Goal: Feedback & Contribution: Leave review/rating

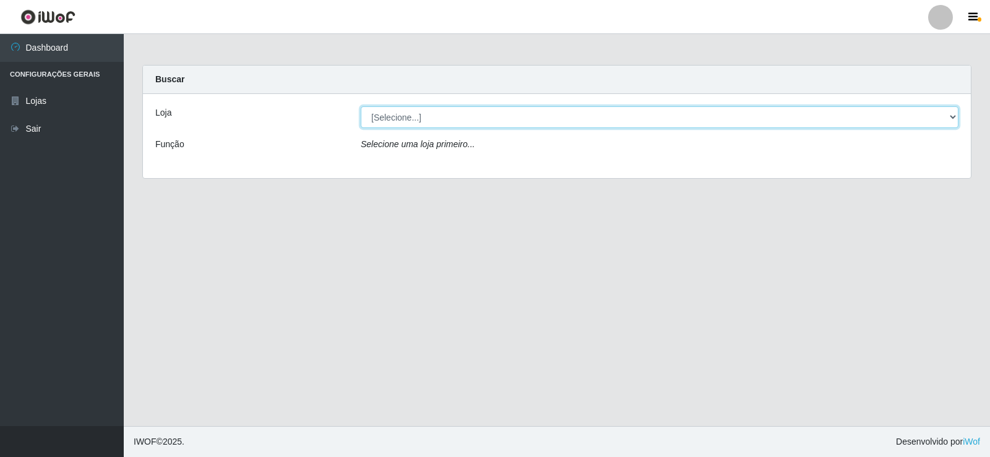
click at [886, 121] on select "[Selecione...] Supermercado Manaira" at bounding box center [660, 117] width 598 height 22
select select "443"
click at [361, 106] on select "[Selecione...] Supermercado Manaira" at bounding box center [660, 117] width 598 height 22
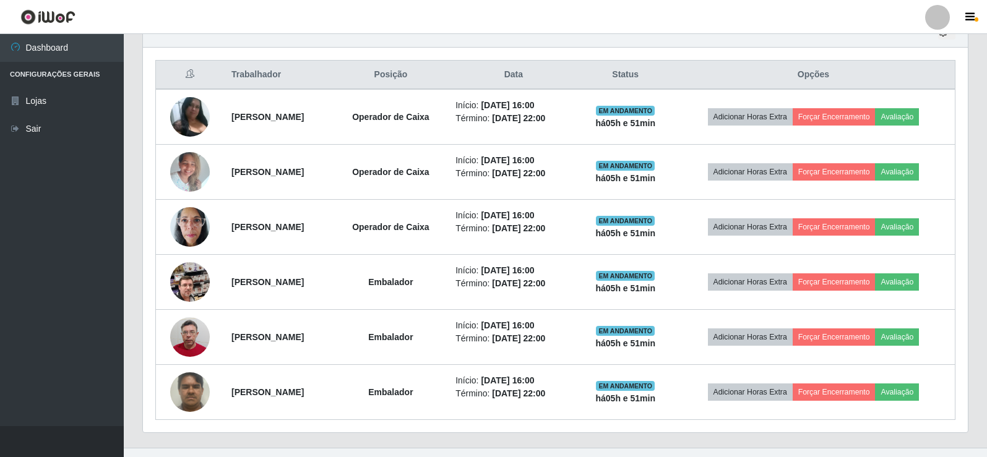
scroll to position [454, 0]
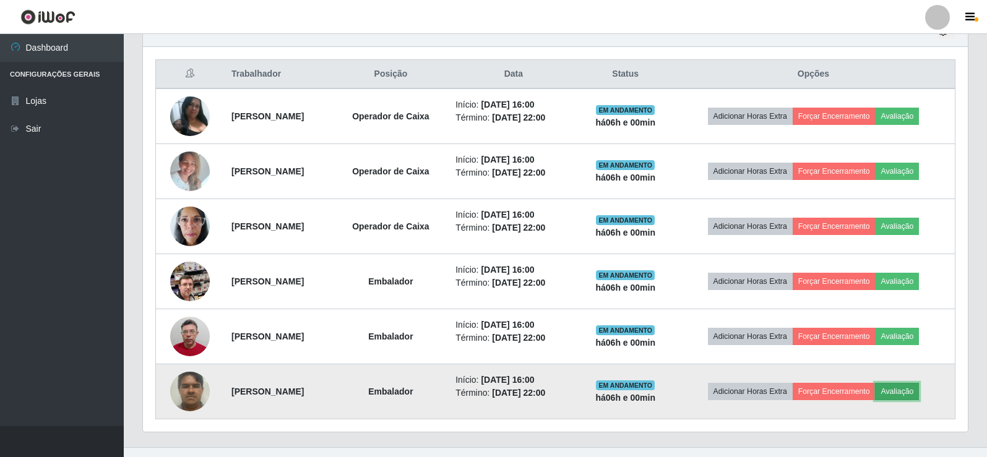
click at [919, 395] on button "Avaliação" at bounding box center [897, 391] width 44 height 17
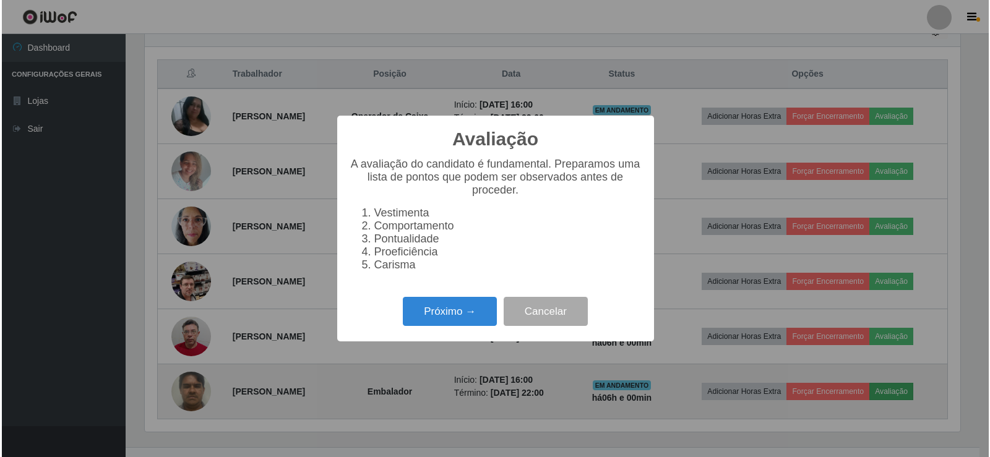
scroll to position [257, 819]
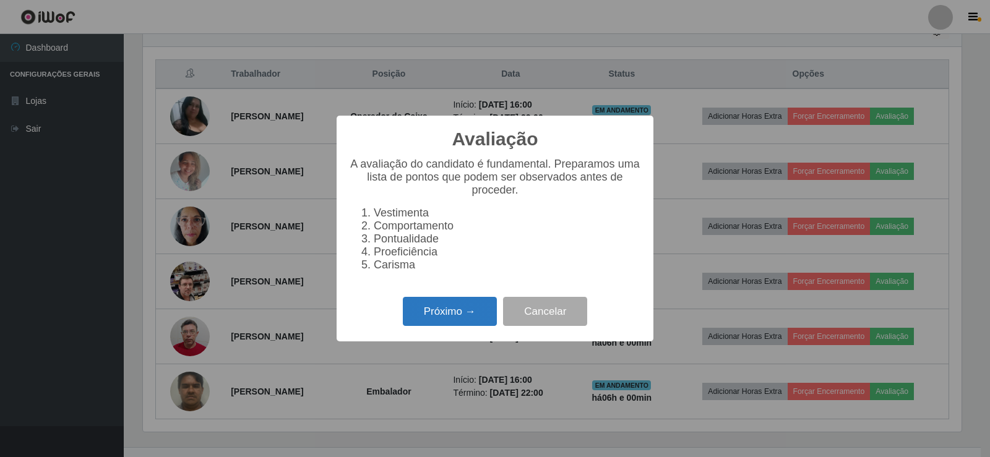
click at [456, 326] on button "Próximo →" at bounding box center [450, 311] width 94 height 29
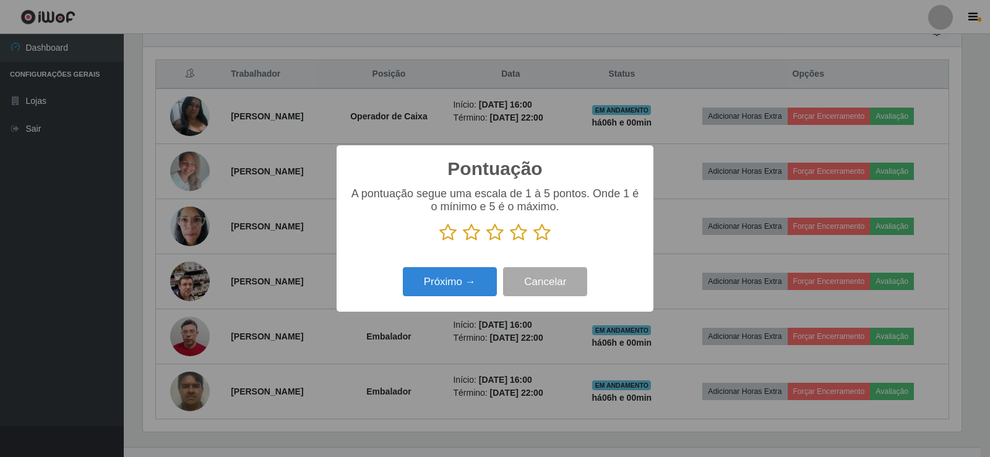
scroll to position [618719, 618157]
click at [540, 234] on icon at bounding box center [542, 232] width 17 height 19
click at [534, 242] on input "radio" at bounding box center [534, 242] width 0 height 0
click at [466, 279] on button "Próximo →" at bounding box center [450, 281] width 94 height 29
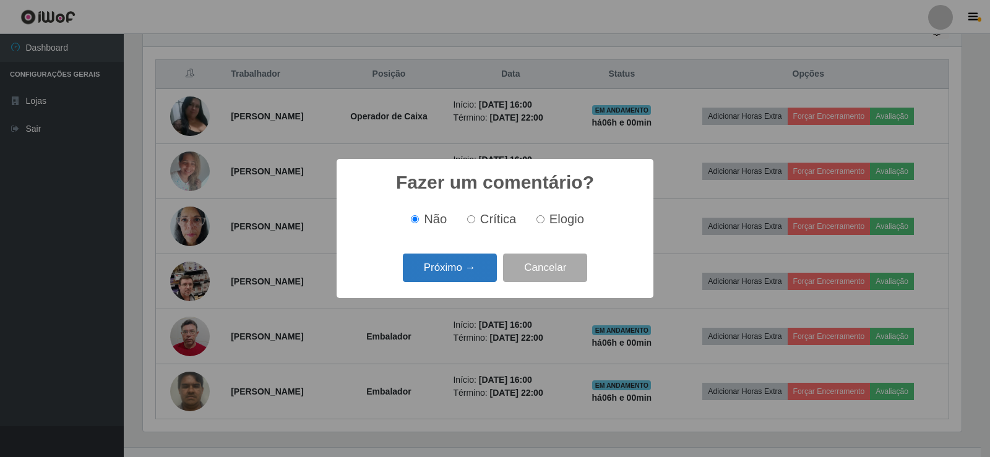
click at [473, 275] on button "Próximo →" at bounding box center [450, 268] width 94 height 29
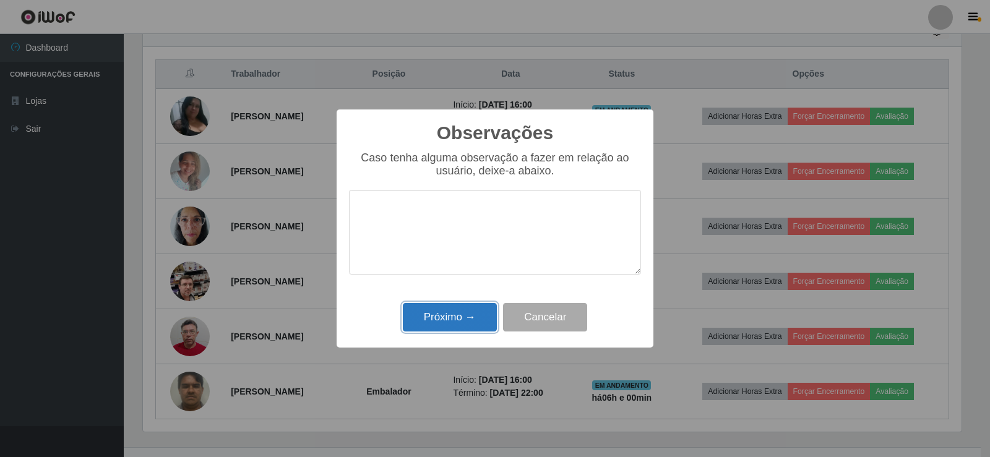
click at [467, 320] on button "Próximo →" at bounding box center [450, 317] width 94 height 29
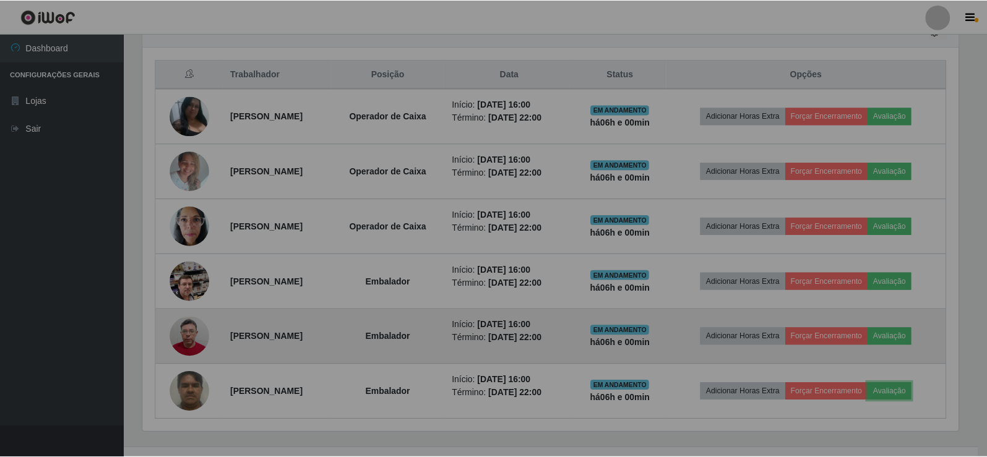
scroll to position [257, 825]
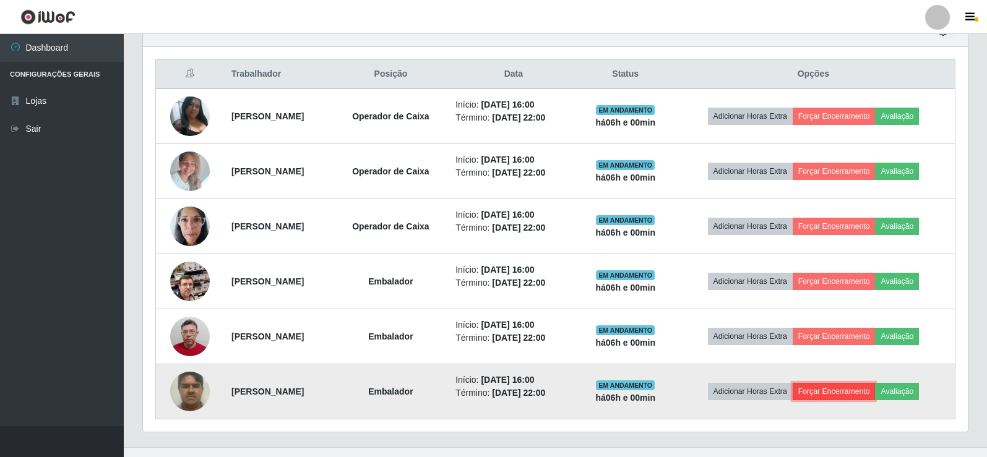
click at [862, 387] on button "Forçar Encerramento" at bounding box center [834, 391] width 83 height 17
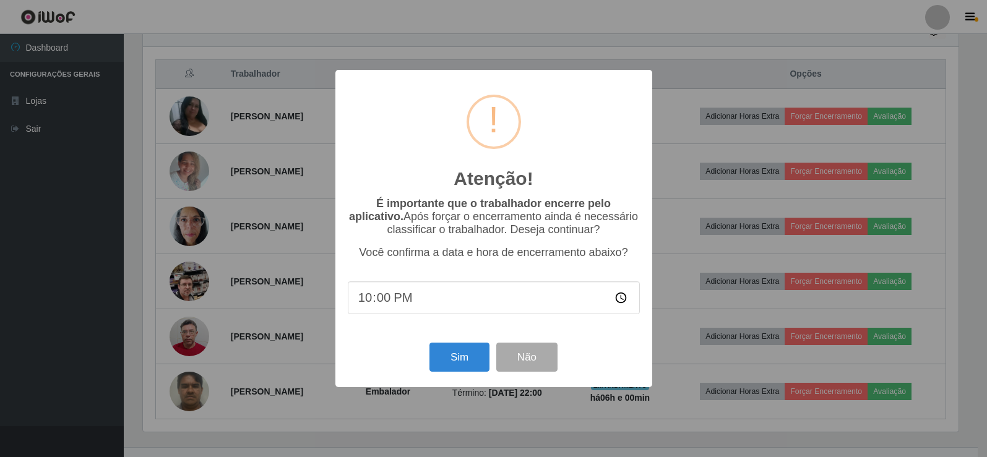
scroll to position [257, 819]
click at [477, 363] on button "Sim" at bounding box center [461, 357] width 60 height 29
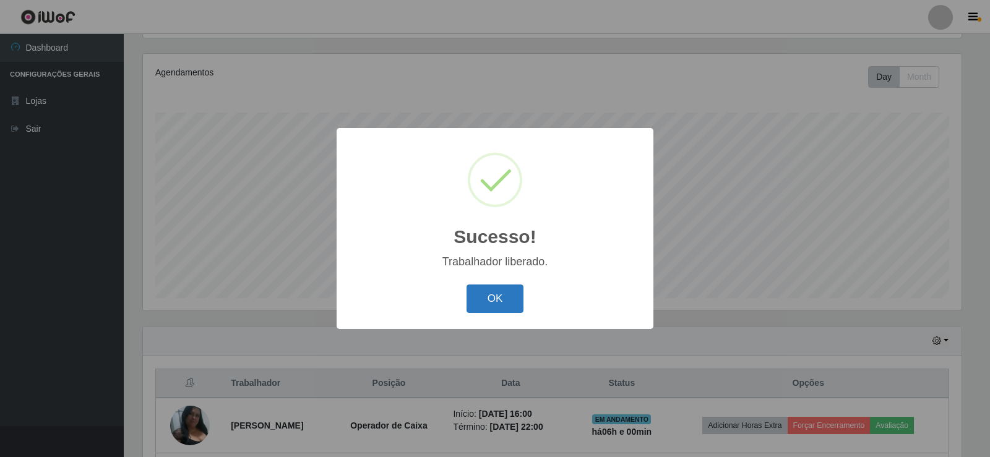
click at [486, 309] on button "OK" at bounding box center [496, 299] width 58 height 29
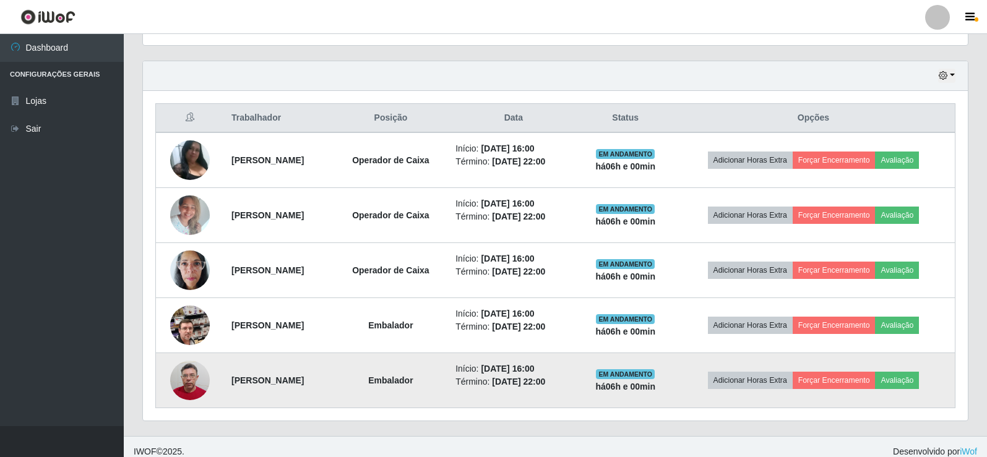
scroll to position [420, 0]
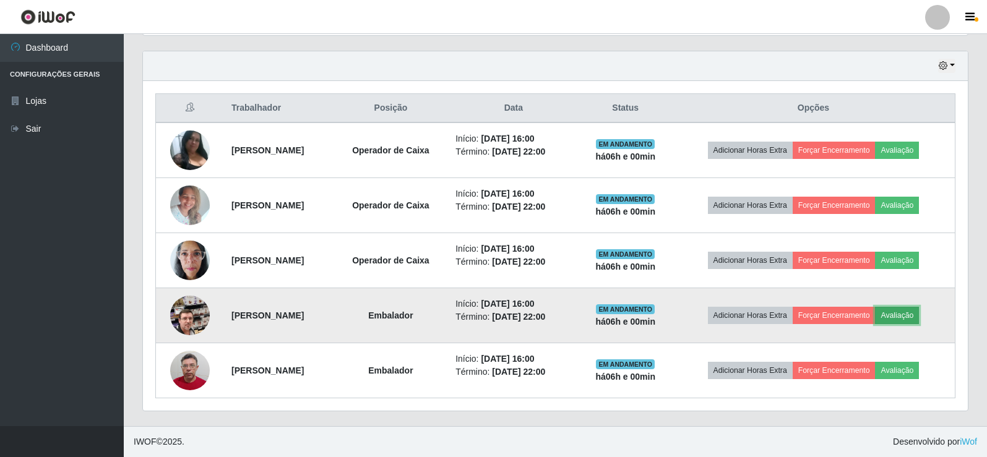
click at [915, 314] on button "Avaliação" at bounding box center [897, 315] width 44 height 17
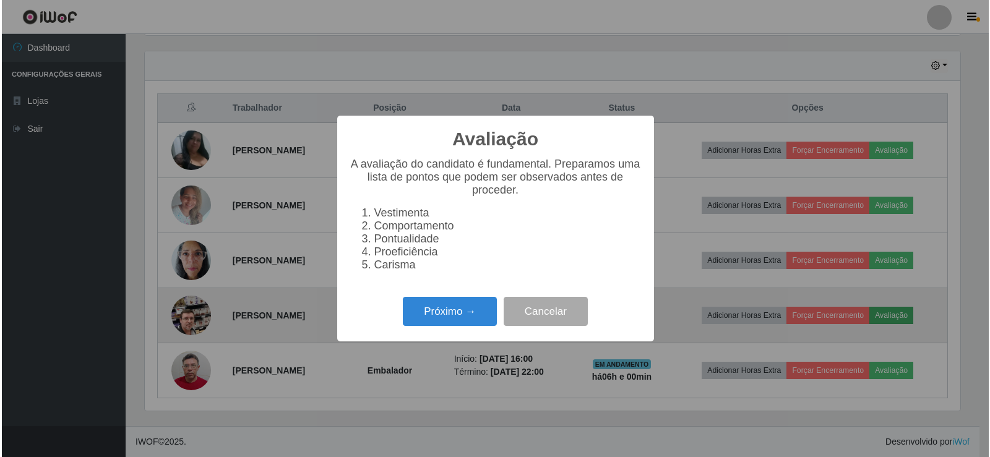
scroll to position [257, 819]
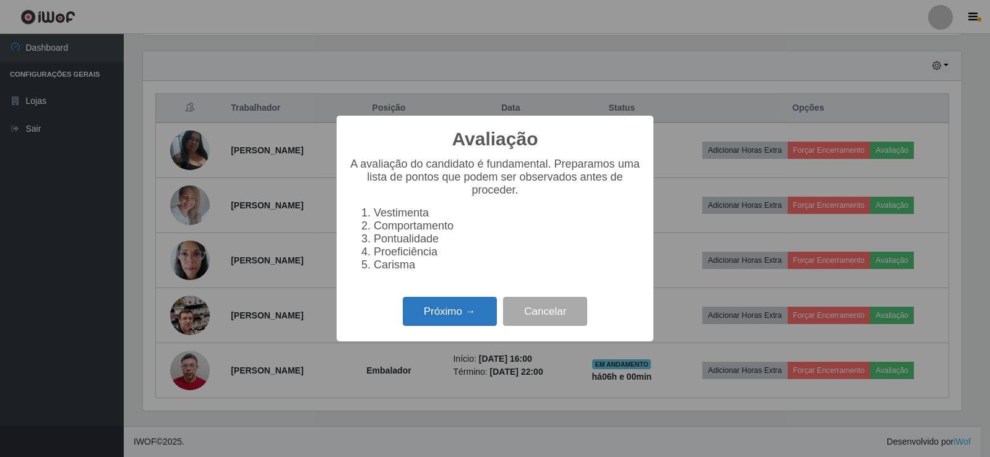
click at [478, 317] on button "Próximo →" at bounding box center [450, 311] width 94 height 29
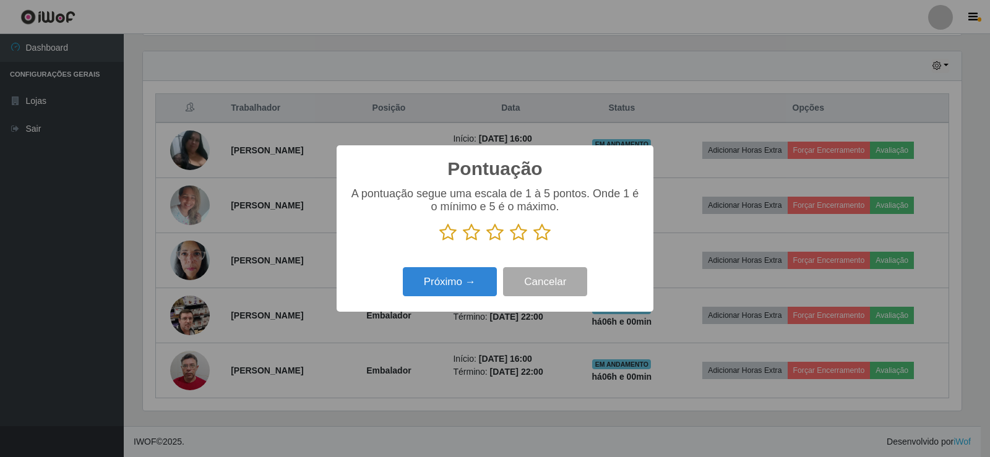
click at [546, 236] on icon at bounding box center [542, 232] width 17 height 19
click at [534, 242] on input "radio" at bounding box center [534, 242] width 0 height 0
click at [476, 286] on button "Próximo →" at bounding box center [450, 281] width 94 height 29
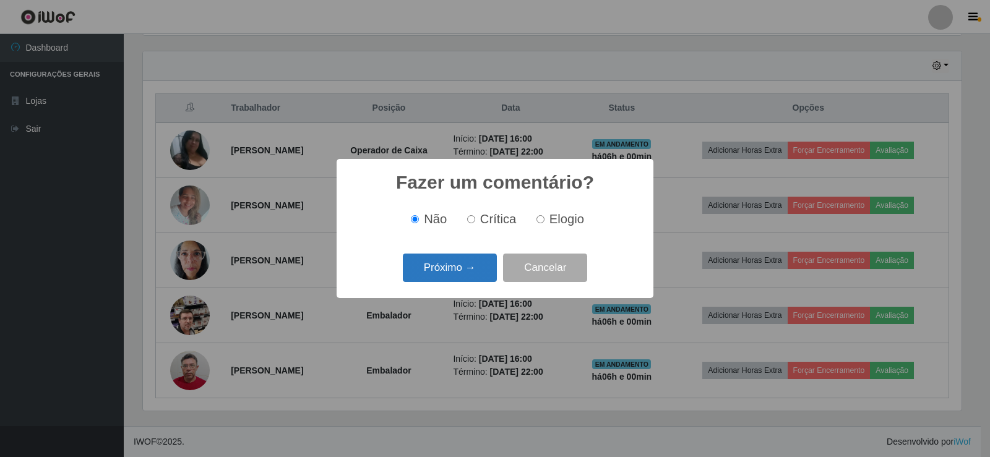
click at [474, 273] on button "Próximo →" at bounding box center [450, 268] width 94 height 29
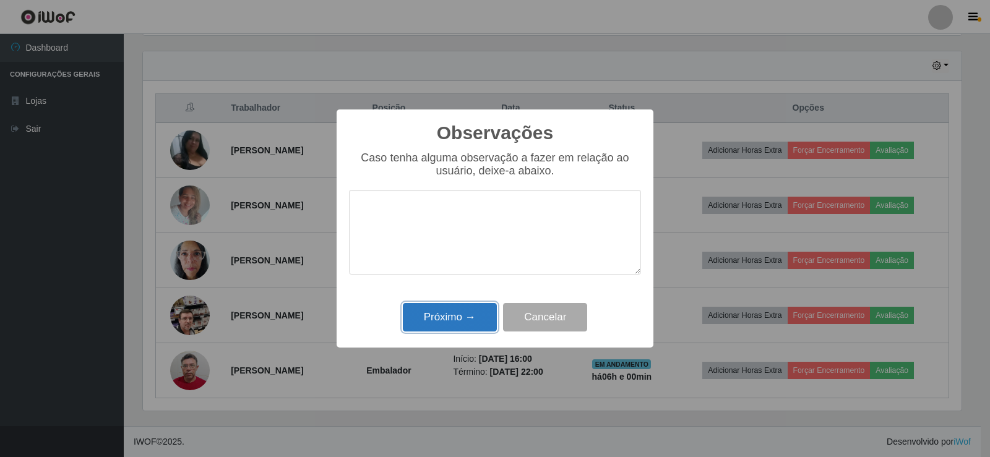
click at [474, 311] on button "Próximo →" at bounding box center [450, 317] width 94 height 29
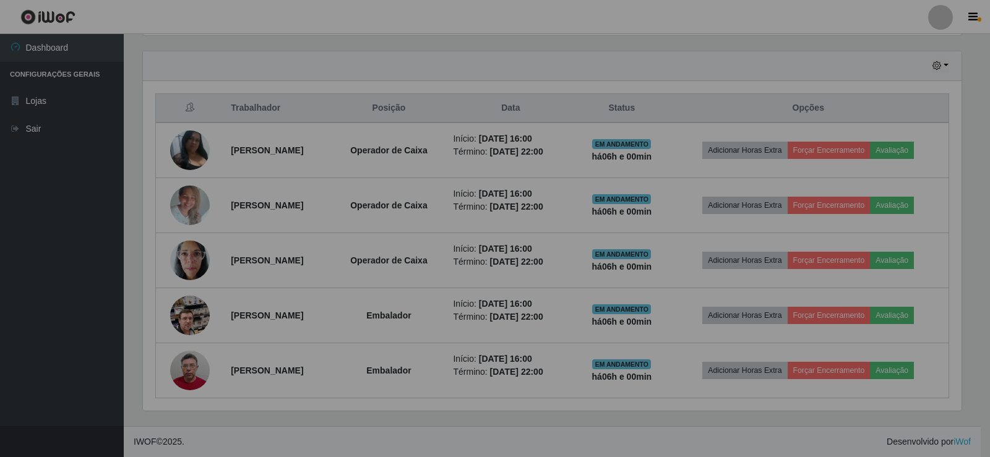
scroll to position [257, 825]
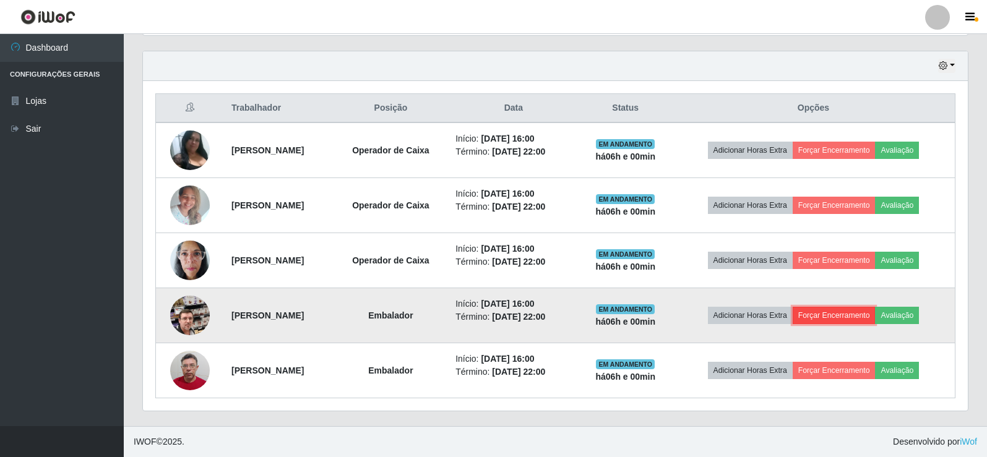
click at [859, 311] on button "Forçar Encerramento" at bounding box center [834, 315] width 83 height 17
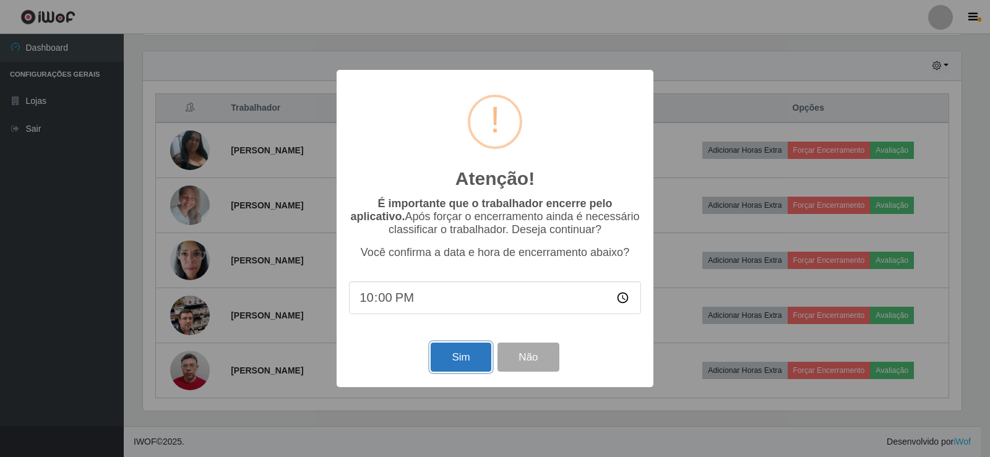
click at [466, 359] on button "Sim" at bounding box center [461, 357] width 60 height 29
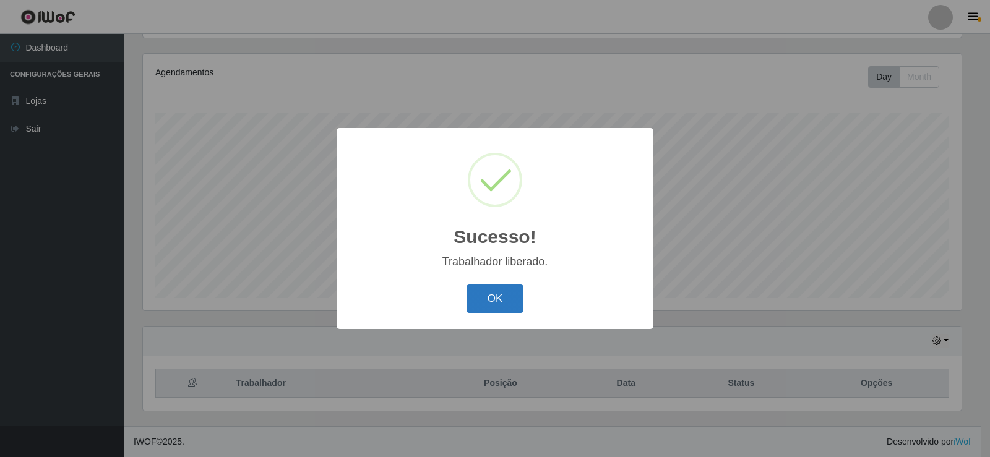
click at [511, 303] on button "OK" at bounding box center [496, 299] width 58 height 29
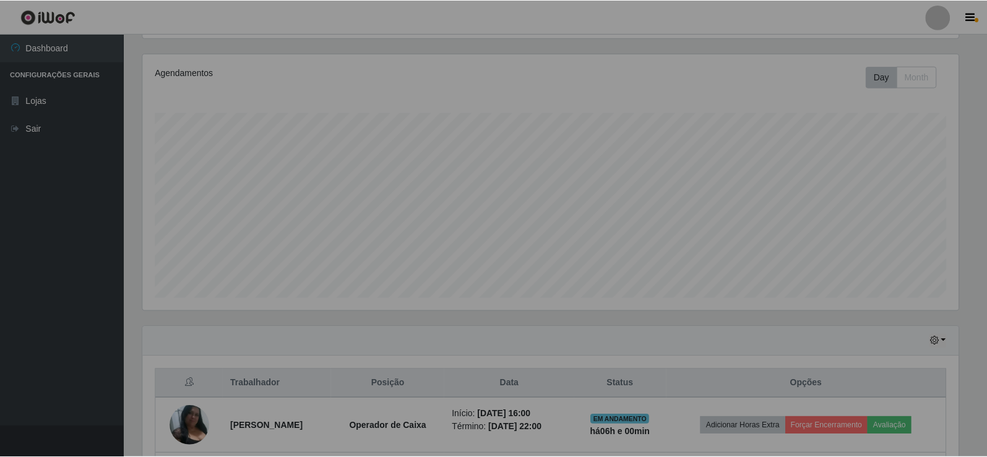
scroll to position [0, 0]
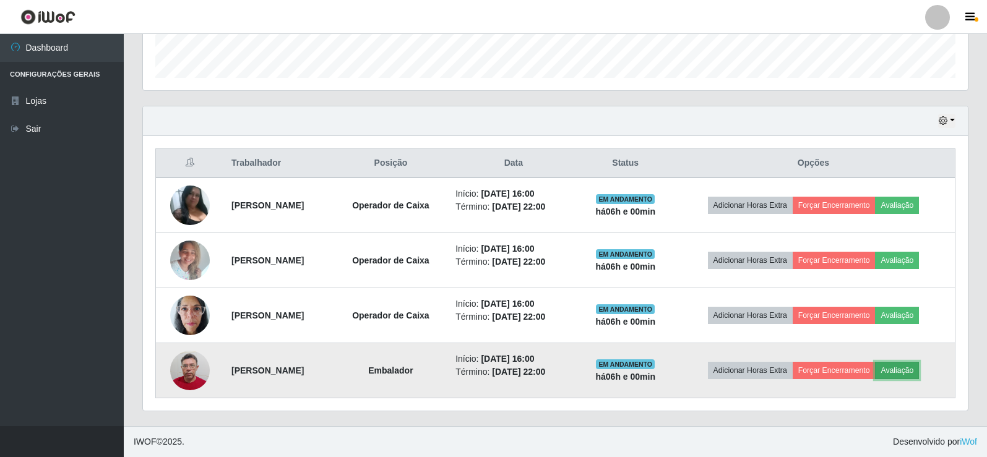
click at [914, 369] on button "Avaliação" at bounding box center [897, 370] width 44 height 17
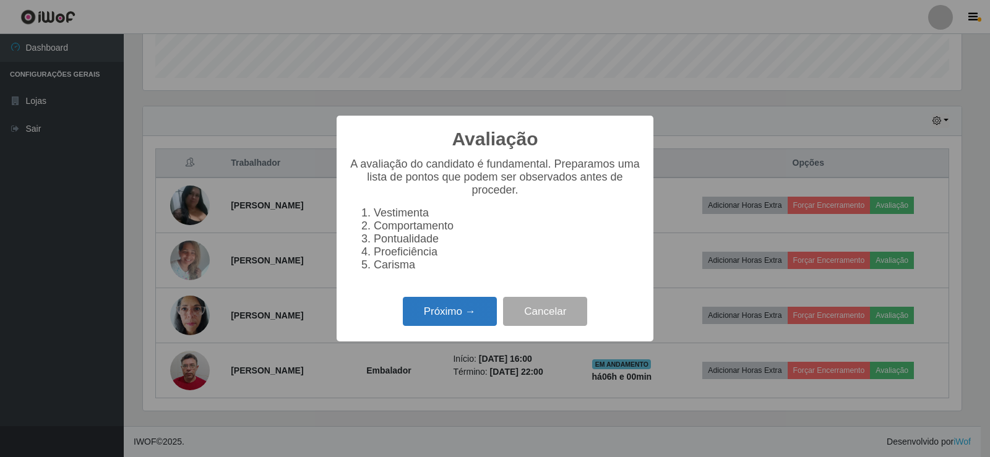
click at [469, 321] on button "Próximo →" at bounding box center [450, 311] width 94 height 29
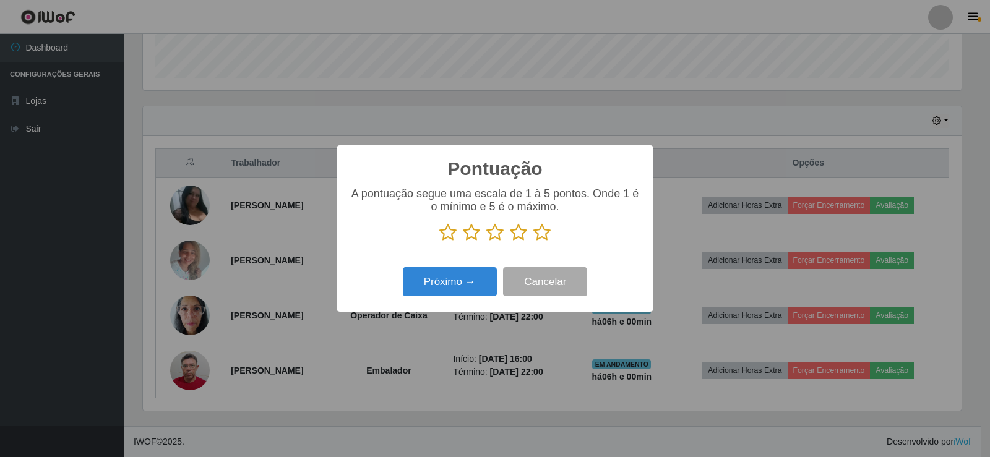
click at [547, 233] on icon at bounding box center [542, 232] width 17 height 19
click at [534, 242] on input "radio" at bounding box center [534, 242] width 0 height 0
click at [477, 283] on button "Próximo →" at bounding box center [450, 281] width 94 height 29
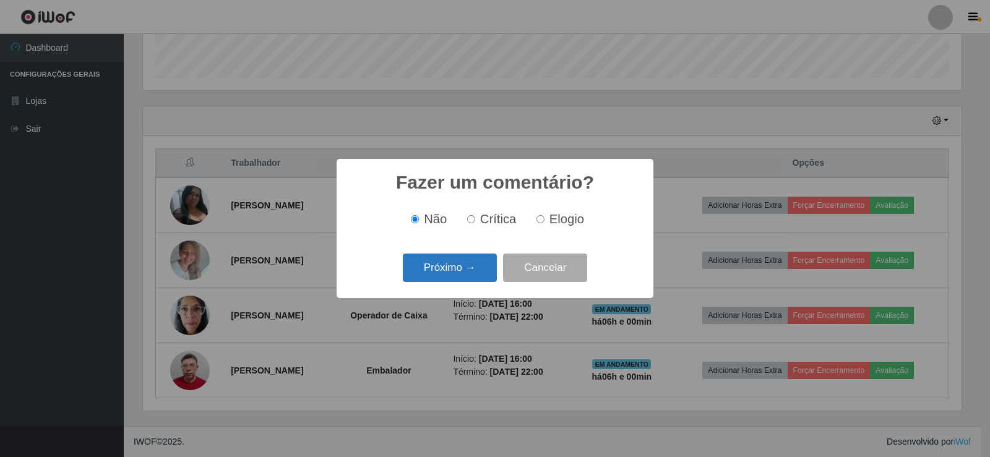
click at [481, 275] on button "Próximo →" at bounding box center [450, 268] width 94 height 29
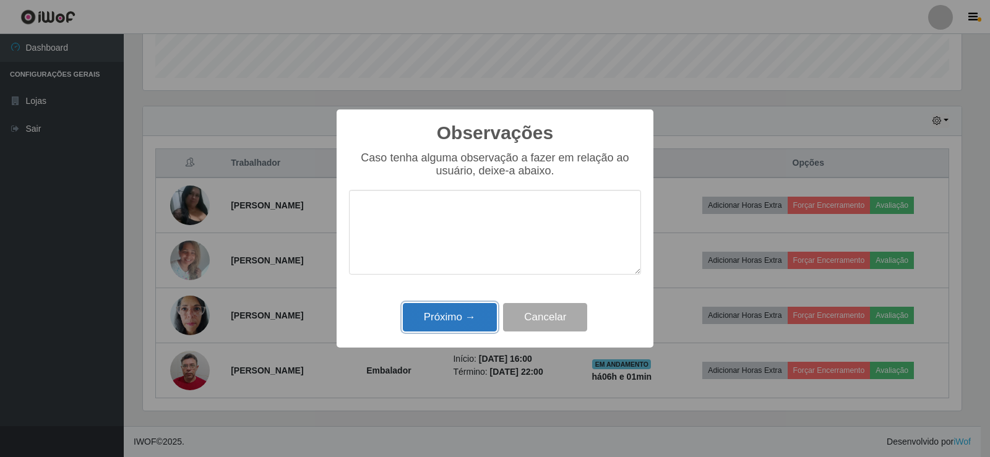
click at [471, 315] on button "Próximo →" at bounding box center [450, 317] width 94 height 29
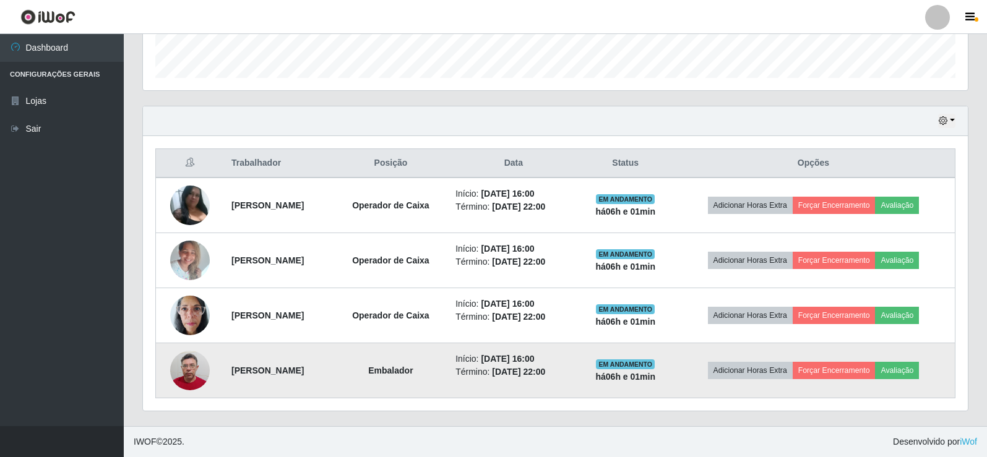
click at [837, 361] on td "Adicionar Horas Extra Forçar Encerramento Avaliação" at bounding box center [813, 371] width 283 height 55
click at [827, 375] on button "Forçar Encerramento" at bounding box center [834, 370] width 83 height 17
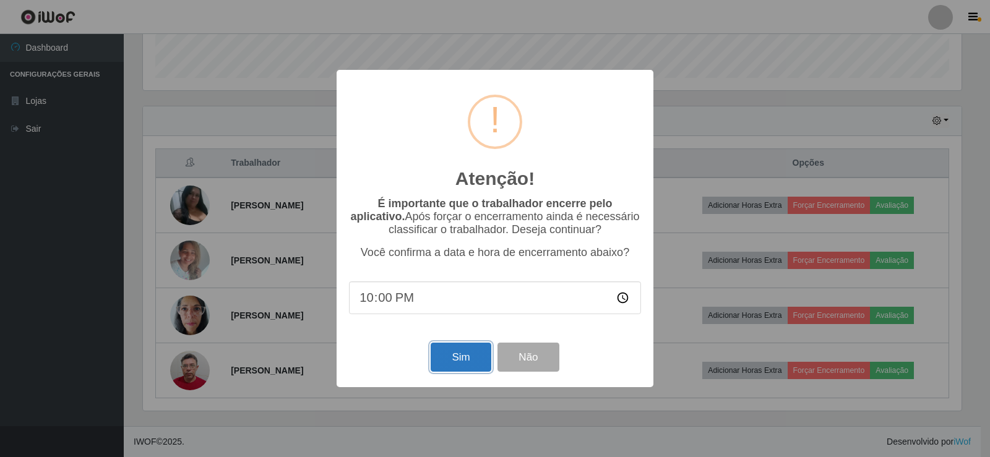
click at [485, 363] on button "Sim" at bounding box center [461, 357] width 60 height 29
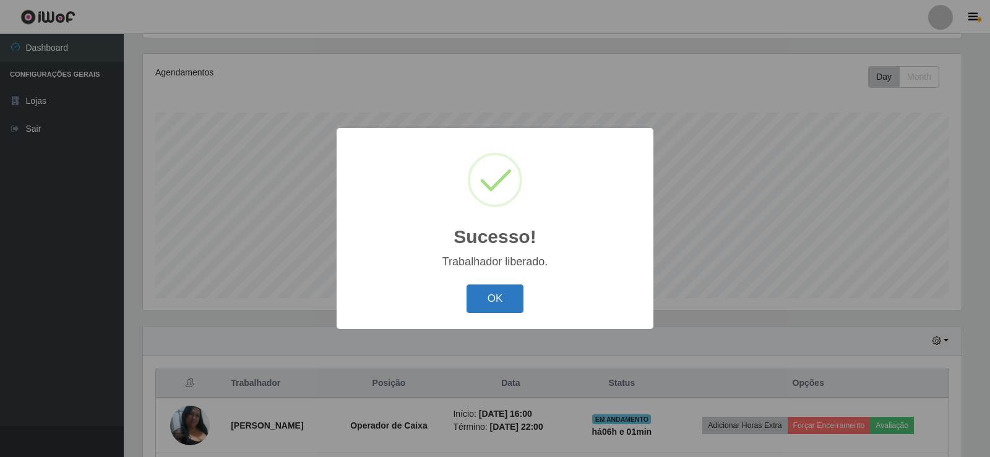
click at [498, 302] on button "OK" at bounding box center [496, 299] width 58 height 29
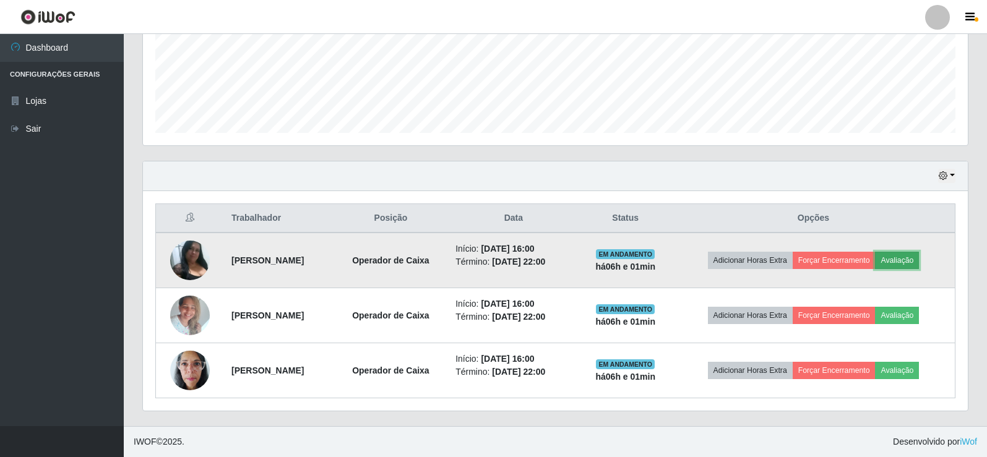
click at [914, 266] on button "Avaliação" at bounding box center [897, 260] width 44 height 17
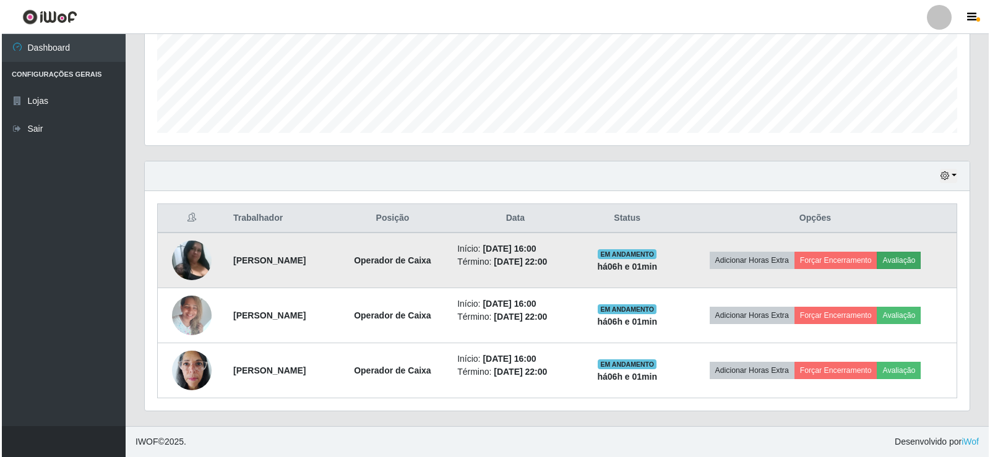
scroll to position [257, 819]
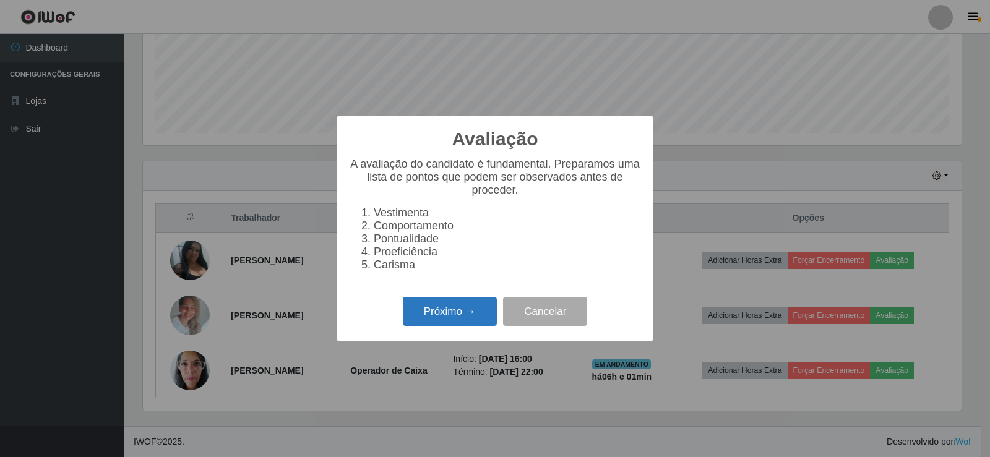
click at [436, 329] on div "Próximo → Cancelar" at bounding box center [495, 311] width 292 height 35
click at [453, 321] on button "Próximo →" at bounding box center [450, 311] width 94 height 29
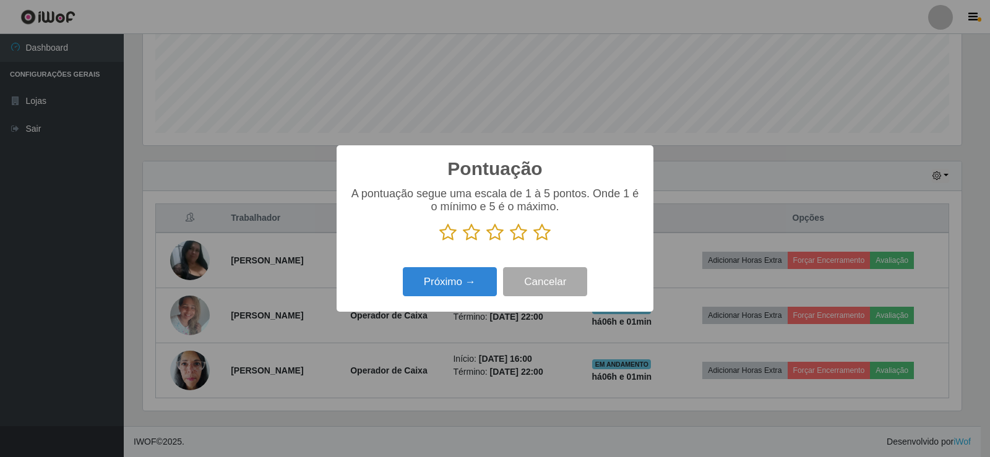
scroll to position [618719, 618157]
click at [548, 234] on icon at bounding box center [542, 232] width 17 height 19
click at [534, 242] on input "radio" at bounding box center [534, 242] width 0 height 0
click at [482, 282] on button "Próximo →" at bounding box center [450, 281] width 94 height 29
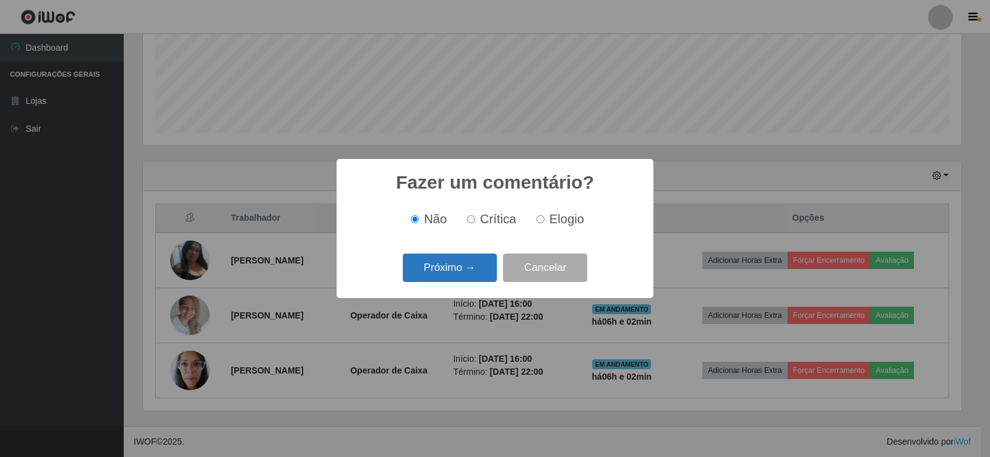
click at [469, 273] on button "Próximo →" at bounding box center [450, 268] width 94 height 29
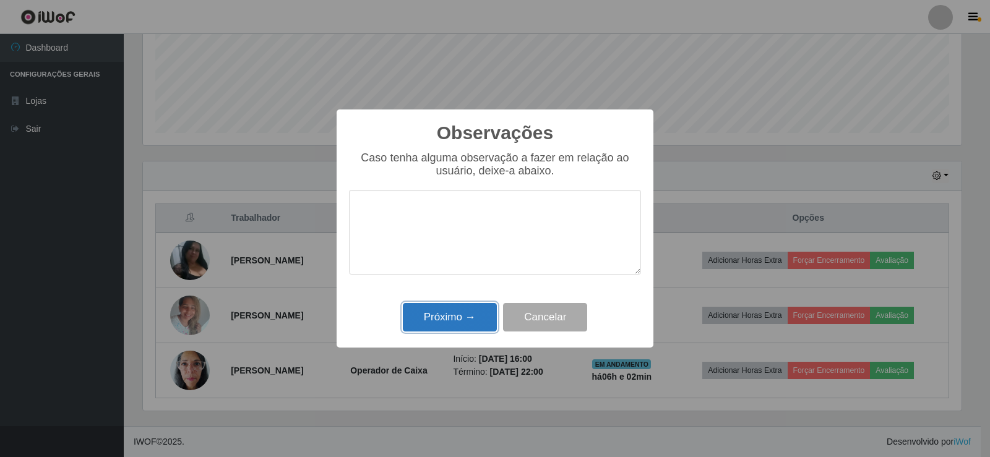
click at [475, 318] on button "Próximo →" at bounding box center [450, 317] width 94 height 29
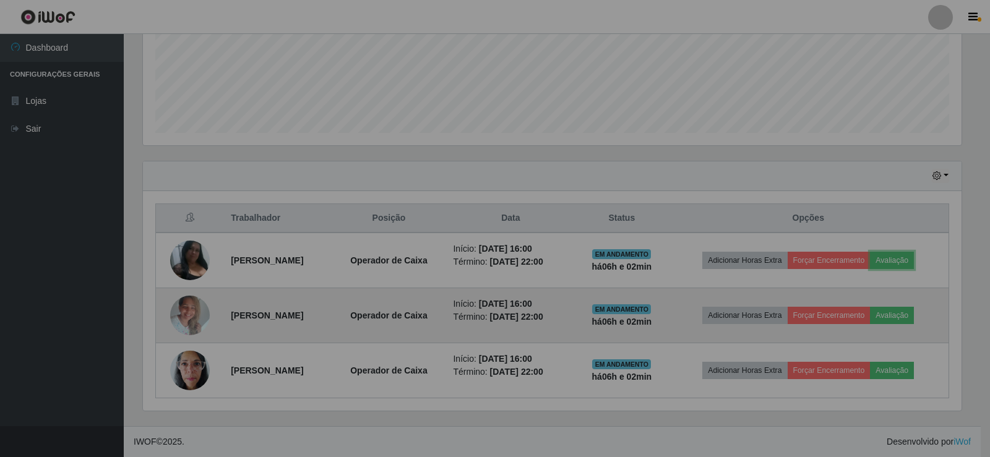
scroll to position [257, 825]
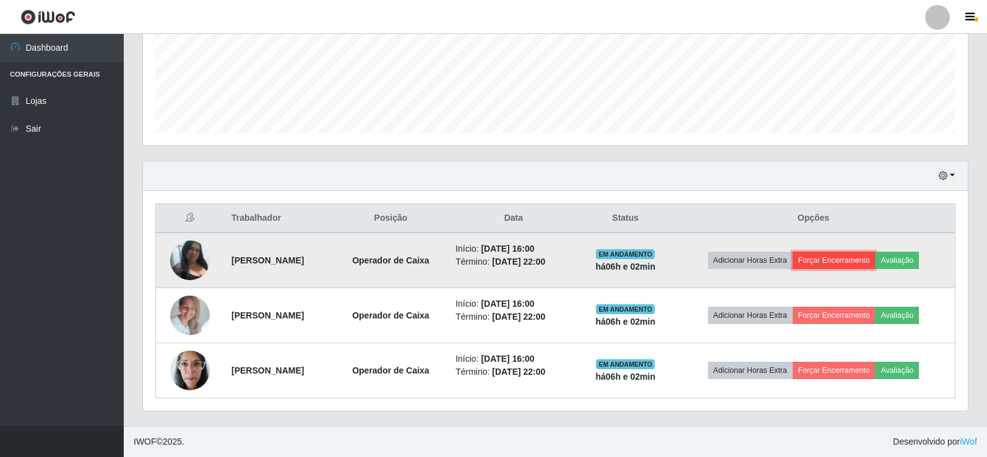
click at [869, 261] on button "Forçar Encerramento" at bounding box center [834, 260] width 83 height 17
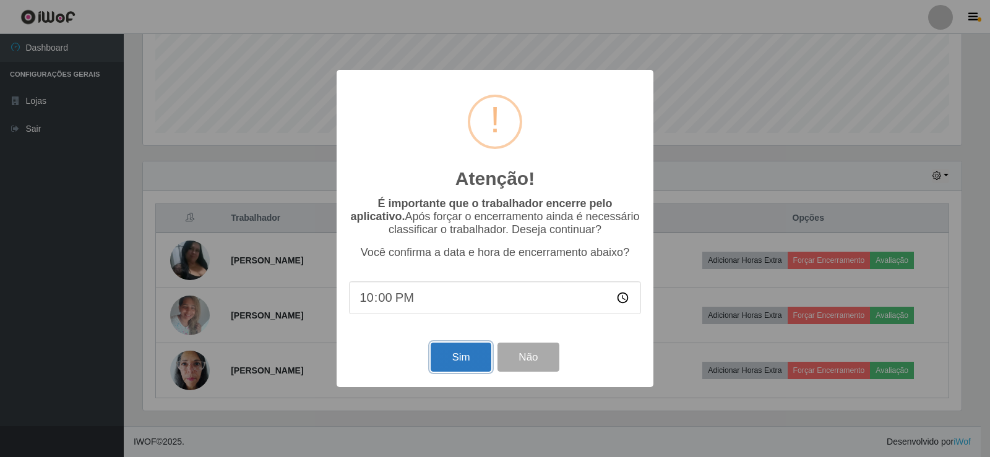
click at [467, 361] on button "Sim" at bounding box center [461, 357] width 60 height 29
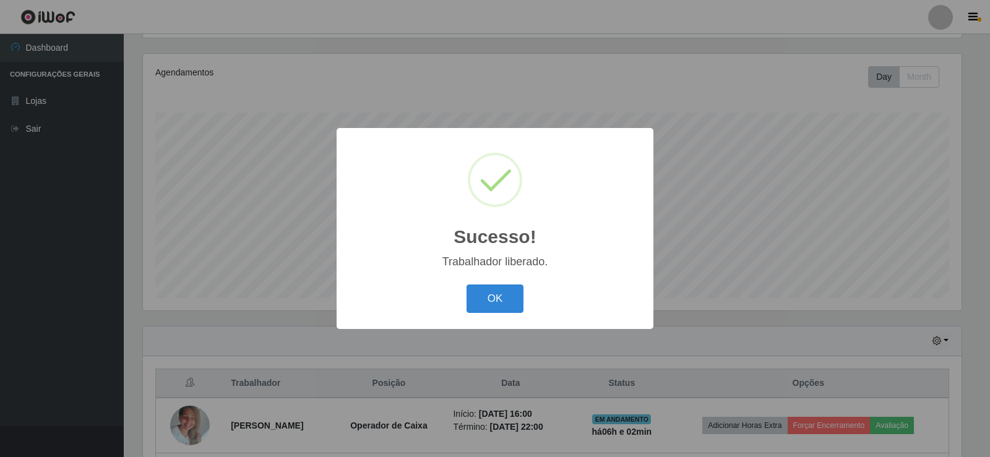
drag, startPoint x: 505, startPoint y: 301, endPoint x: 552, endPoint y: 300, distance: 46.4
click at [509, 300] on button "OK" at bounding box center [496, 299] width 58 height 29
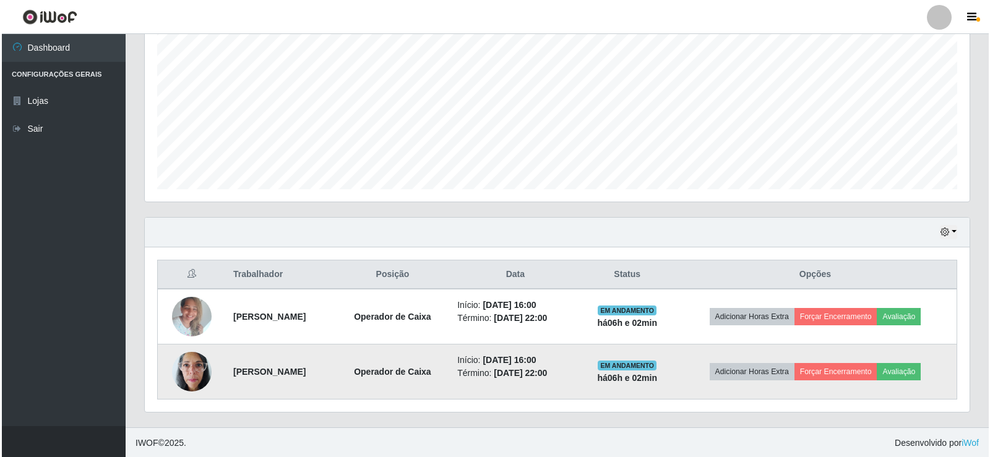
scroll to position [254, 0]
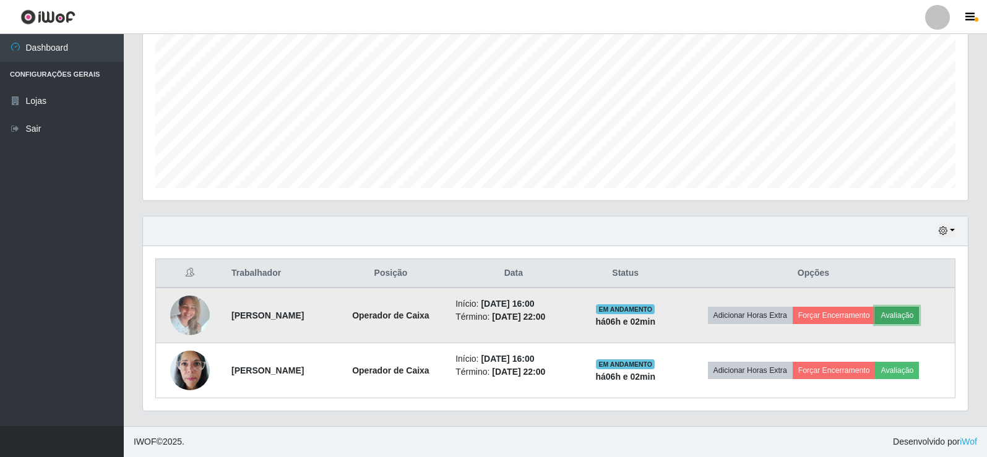
click at [917, 322] on button "Avaliação" at bounding box center [897, 315] width 44 height 17
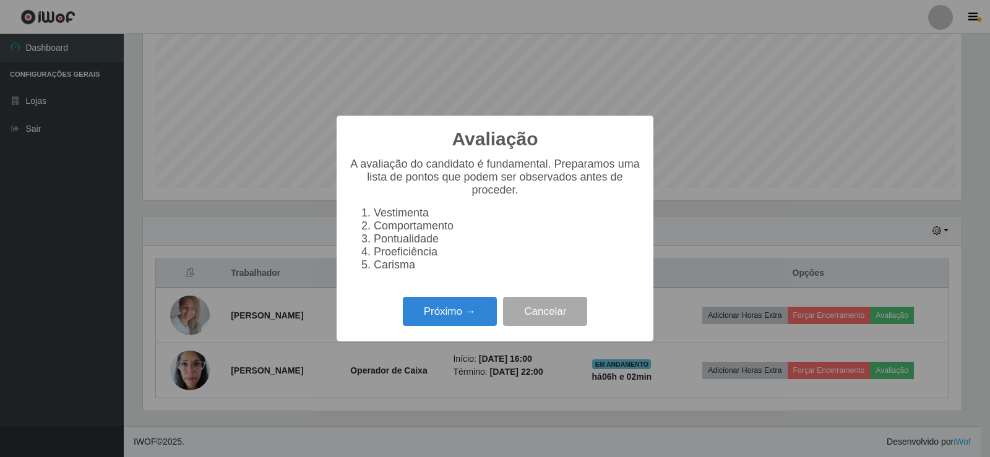
scroll to position [257, 819]
click at [450, 322] on button "Próximo →" at bounding box center [450, 311] width 94 height 29
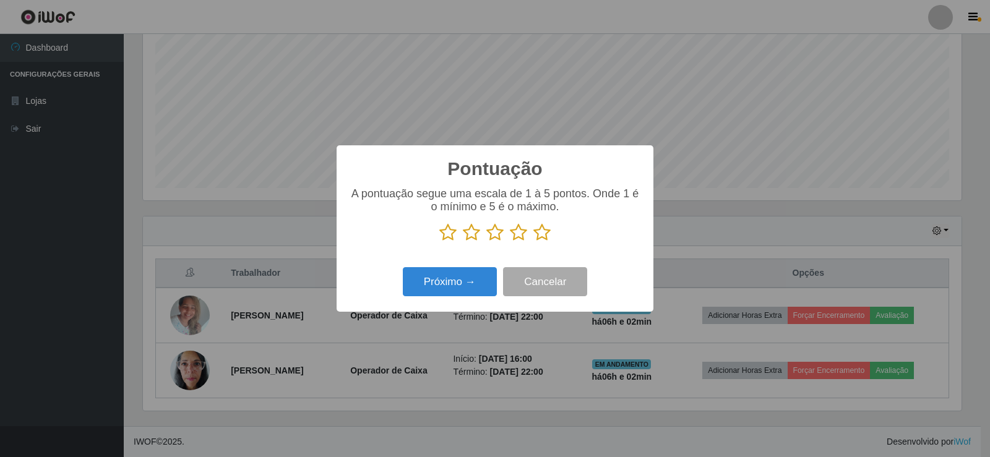
click at [543, 235] on icon at bounding box center [542, 232] width 17 height 19
click at [534, 242] on input "radio" at bounding box center [534, 242] width 0 height 0
click at [475, 285] on button "Próximo →" at bounding box center [450, 281] width 94 height 29
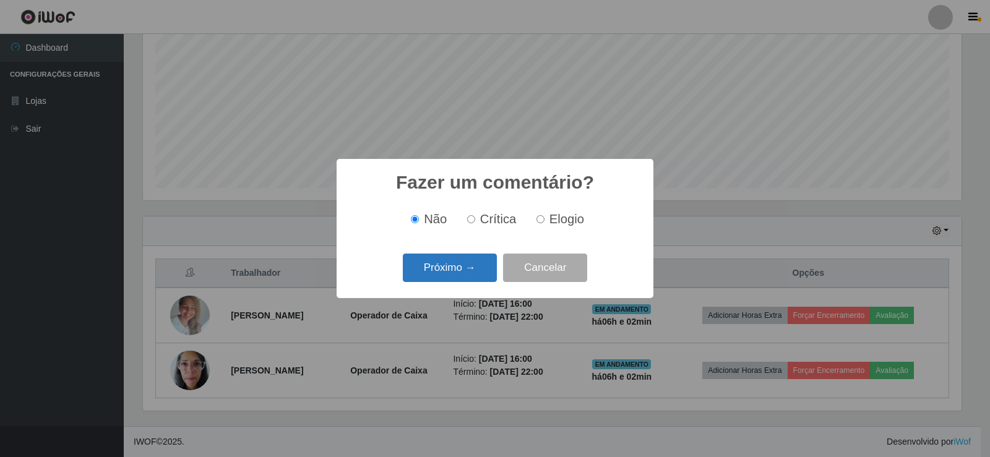
click at [467, 277] on button "Próximo →" at bounding box center [450, 268] width 94 height 29
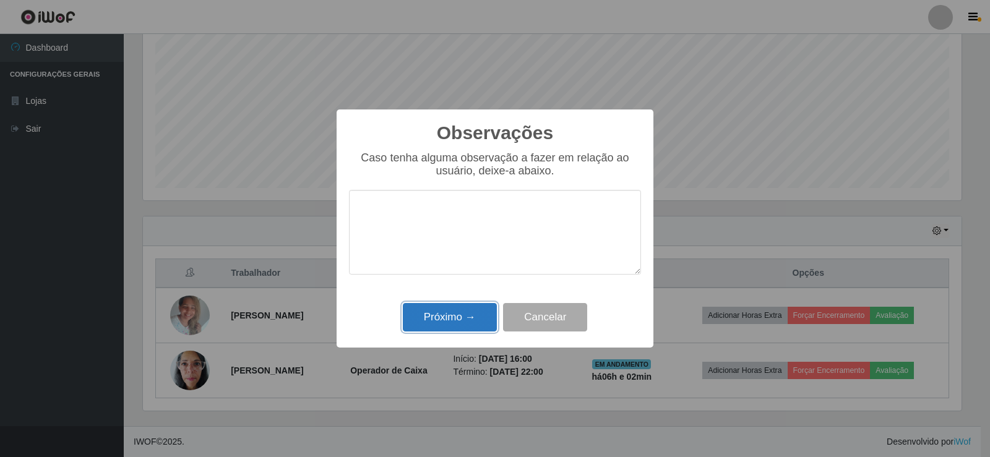
click at [464, 314] on button "Próximo →" at bounding box center [450, 317] width 94 height 29
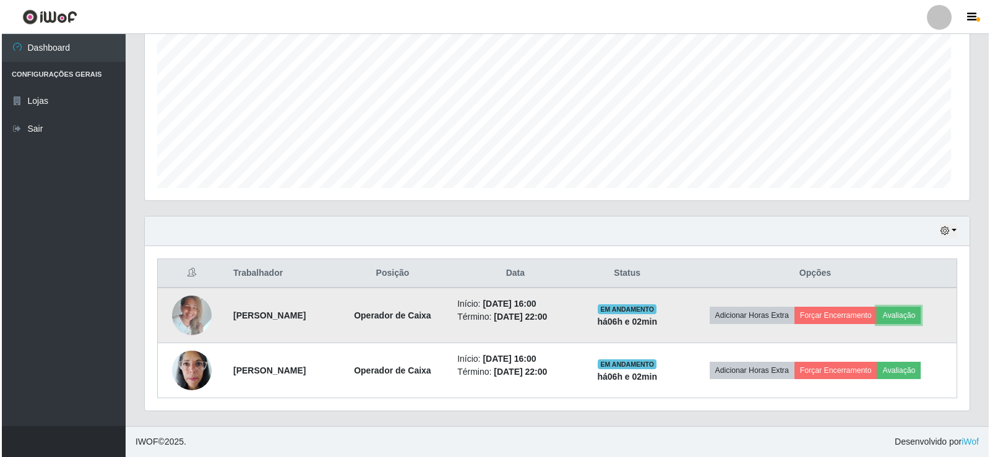
scroll to position [257, 825]
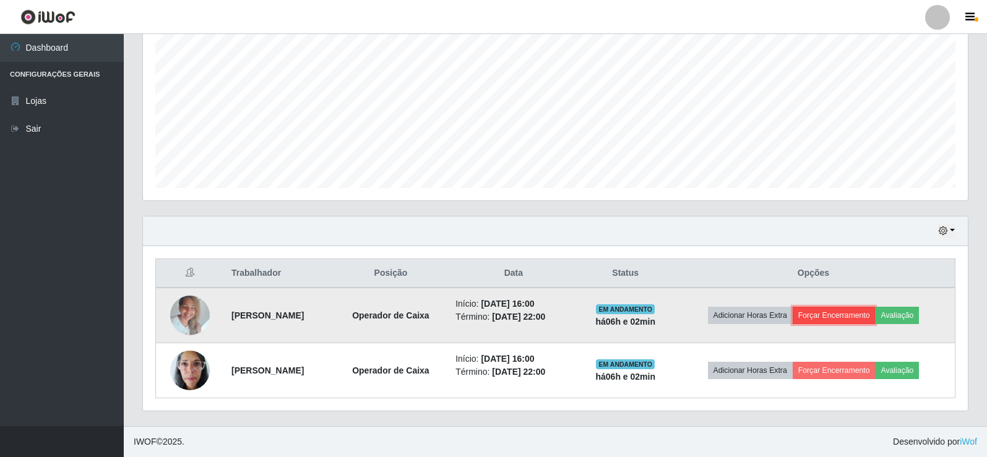
click at [862, 317] on button "Forçar Encerramento" at bounding box center [834, 315] width 83 height 17
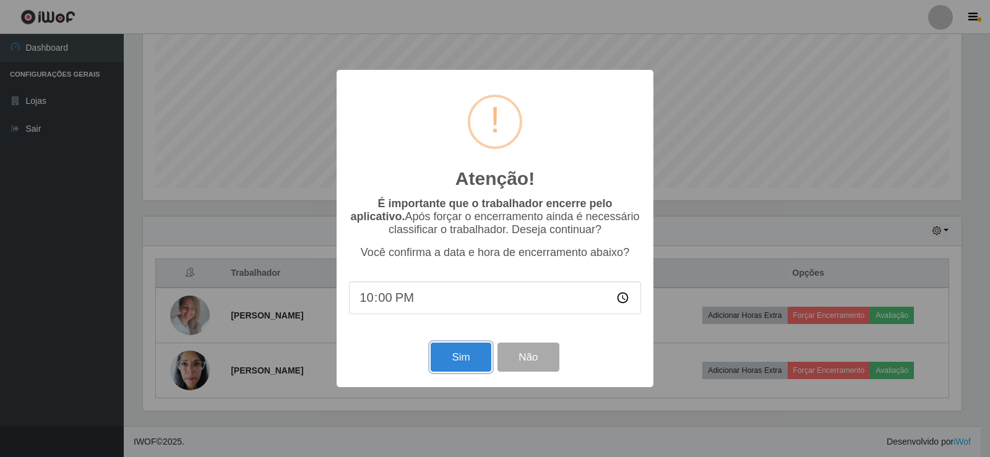
click at [473, 358] on button "Sim" at bounding box center [461, 357] width 60 height 29
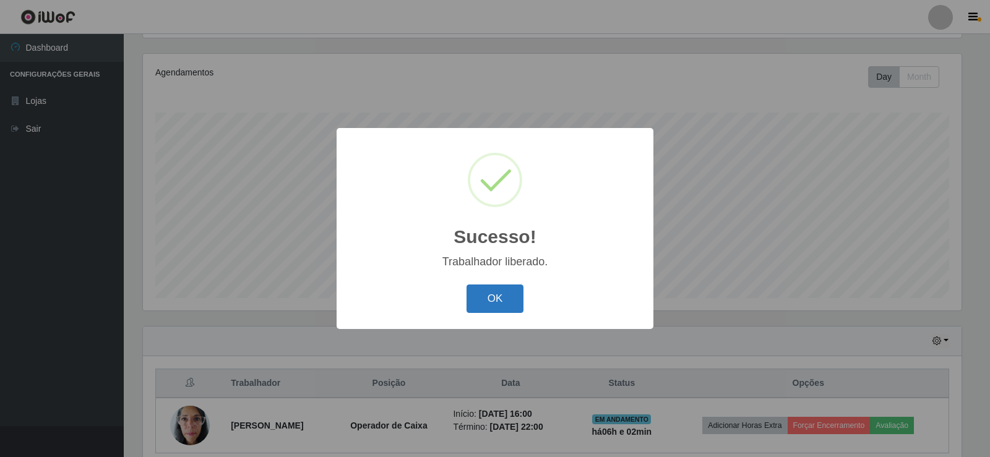
click at [512, 296] on button "OK" at bounding box center [496, 299] width 58 height 29
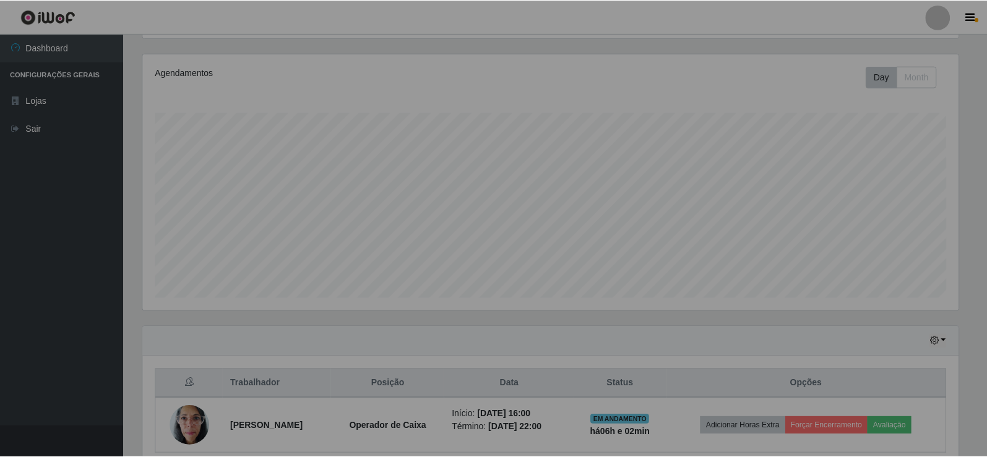
scroll to position [618719, 618151]
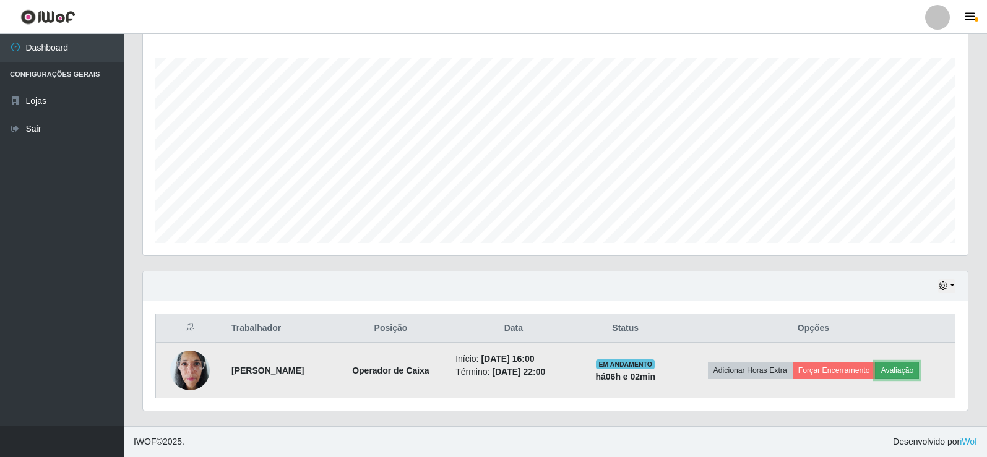
click at [902, 368] on button "Avaliação" at bounding box center [897, 370] width 44 height 17
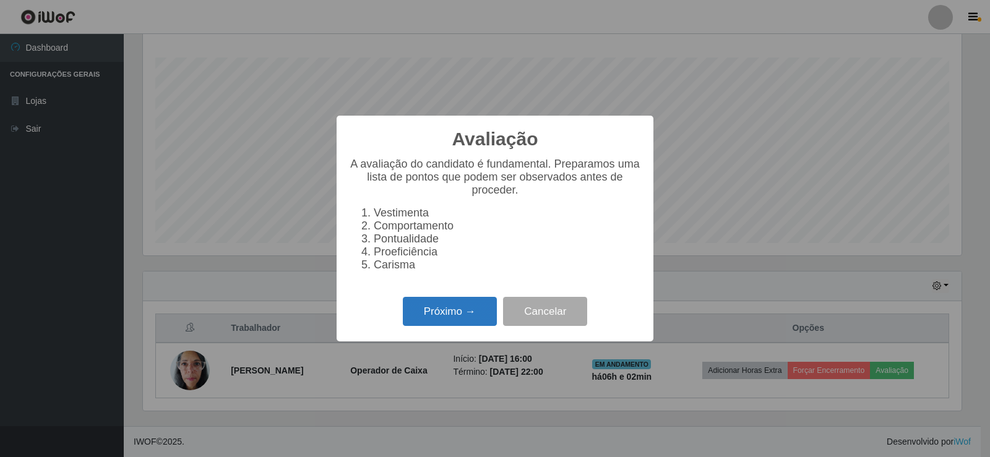
click at [475, 325] on button "Próximo →" at bounding box center [450, 311] width 94 height 29
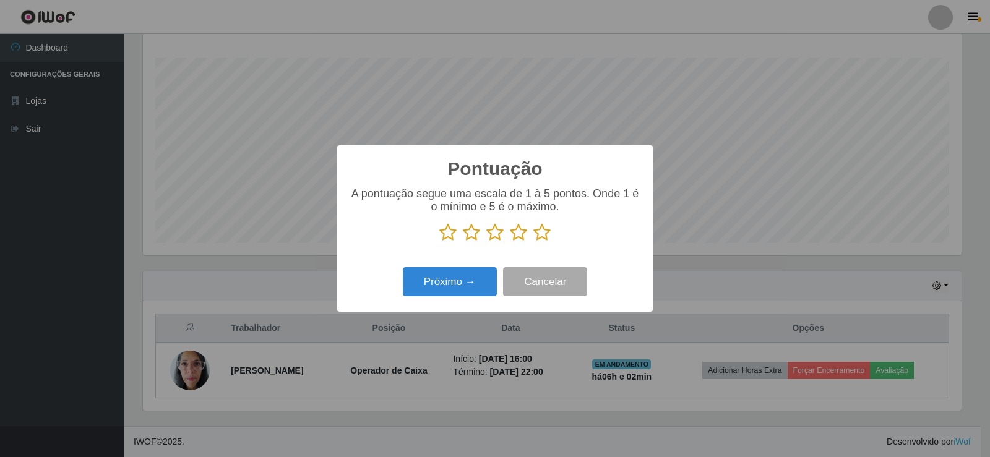
click at [540, 236] on icon at bounding box center [542, 232] width 17 height 19
click at [534, 242] on input "radio" at bounding box center [534, 242] width 0 height 0
click at [474, 283] on button "Próximo →" at bounding box center [450, 281] width 94 height 29
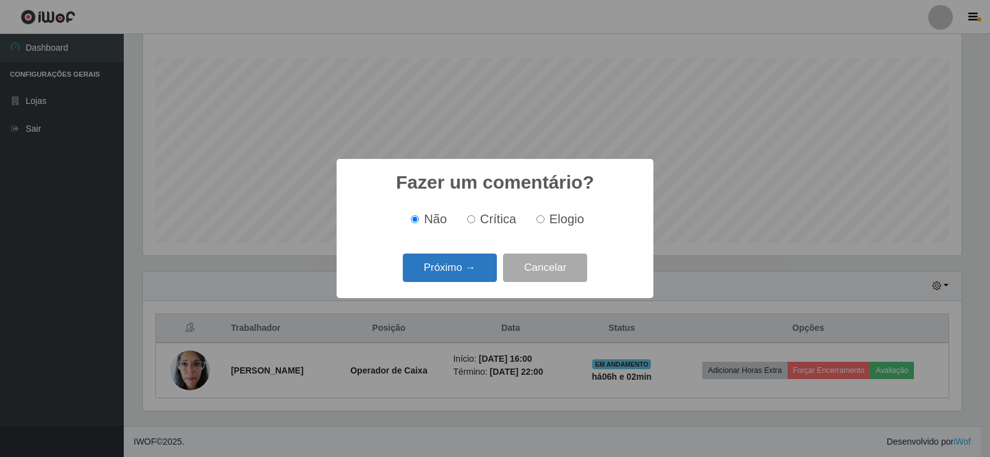
click at [472, 280] on button "Próximo →" at bounding box center [450, 268] width 94 height 29
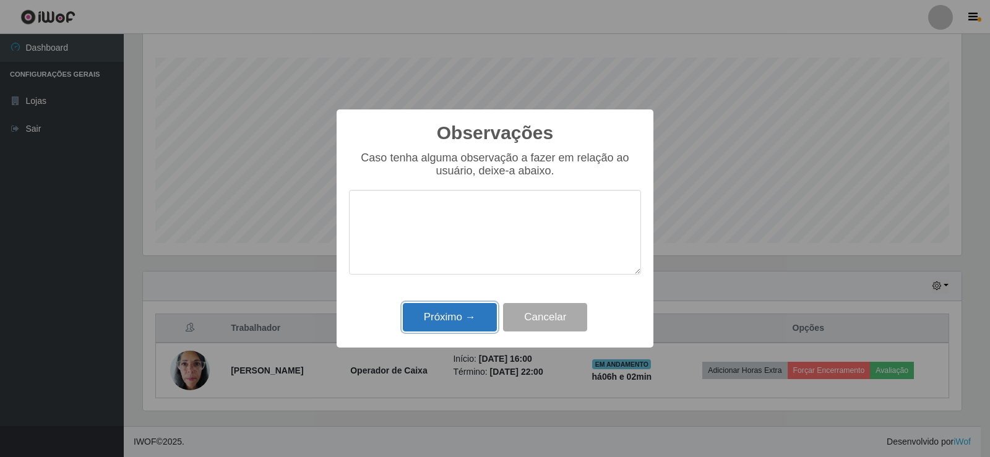
click at [477, 317] on button "Próximo →" at bounding box center [450, 317] width 94 height 29
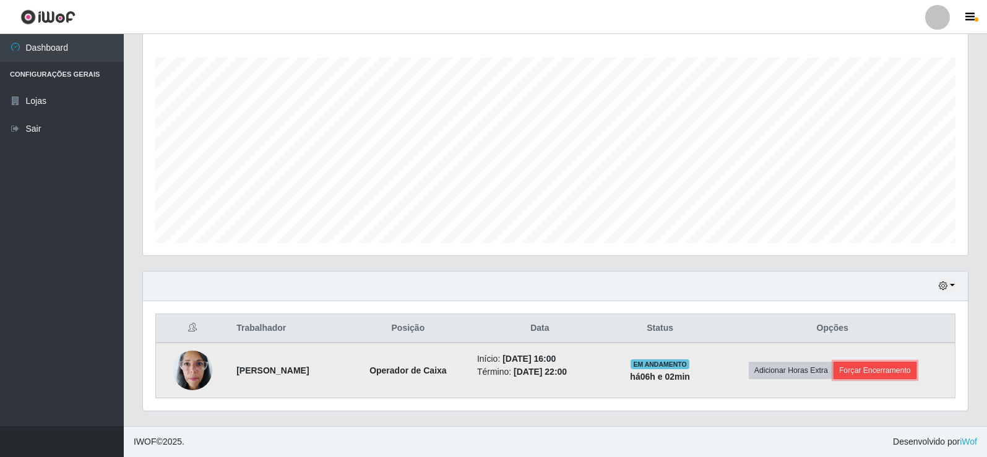
click at [860, 370] on button "Forçar Encerramento" at bounding box center [875, 370] width 83 height 17
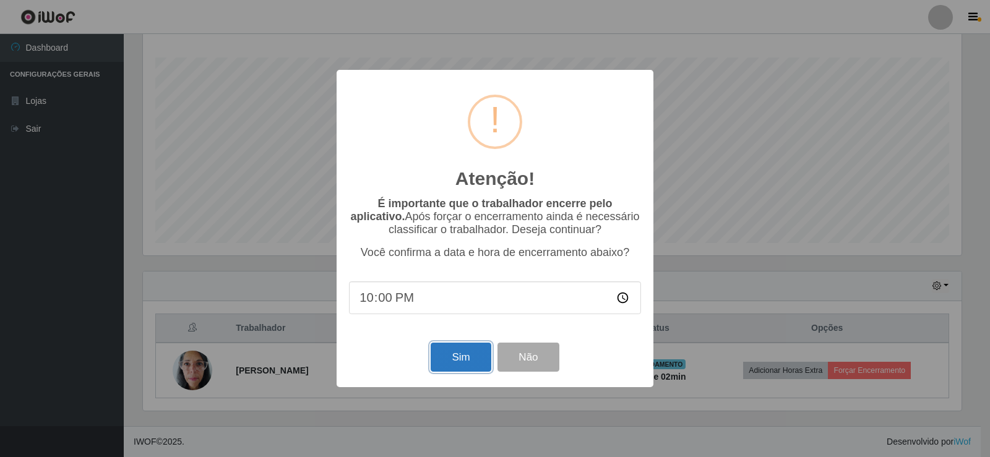
click at [457, 368] on button "Sim" at bounding box center [461, 357] width 60 height 29
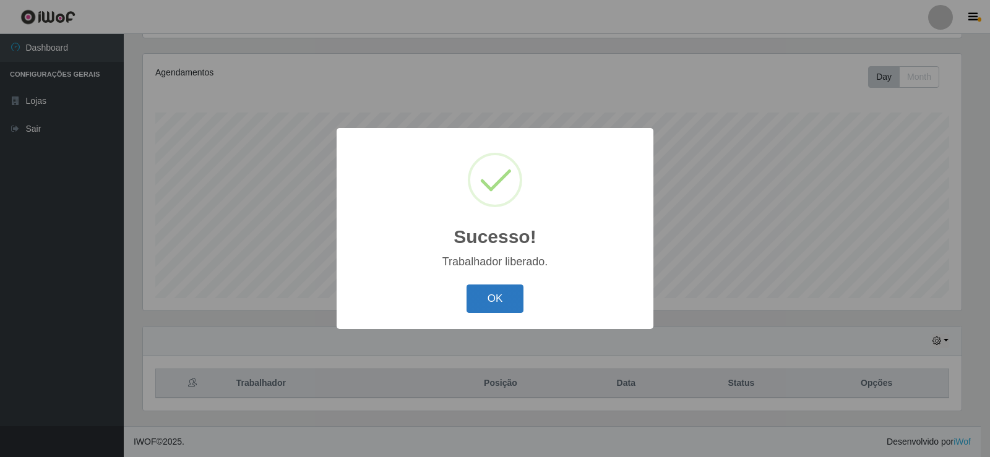
click at [508, 307] on button "OK" at bounding box center [496, 299] width 58 height 29
